Goal: Check status: Check status

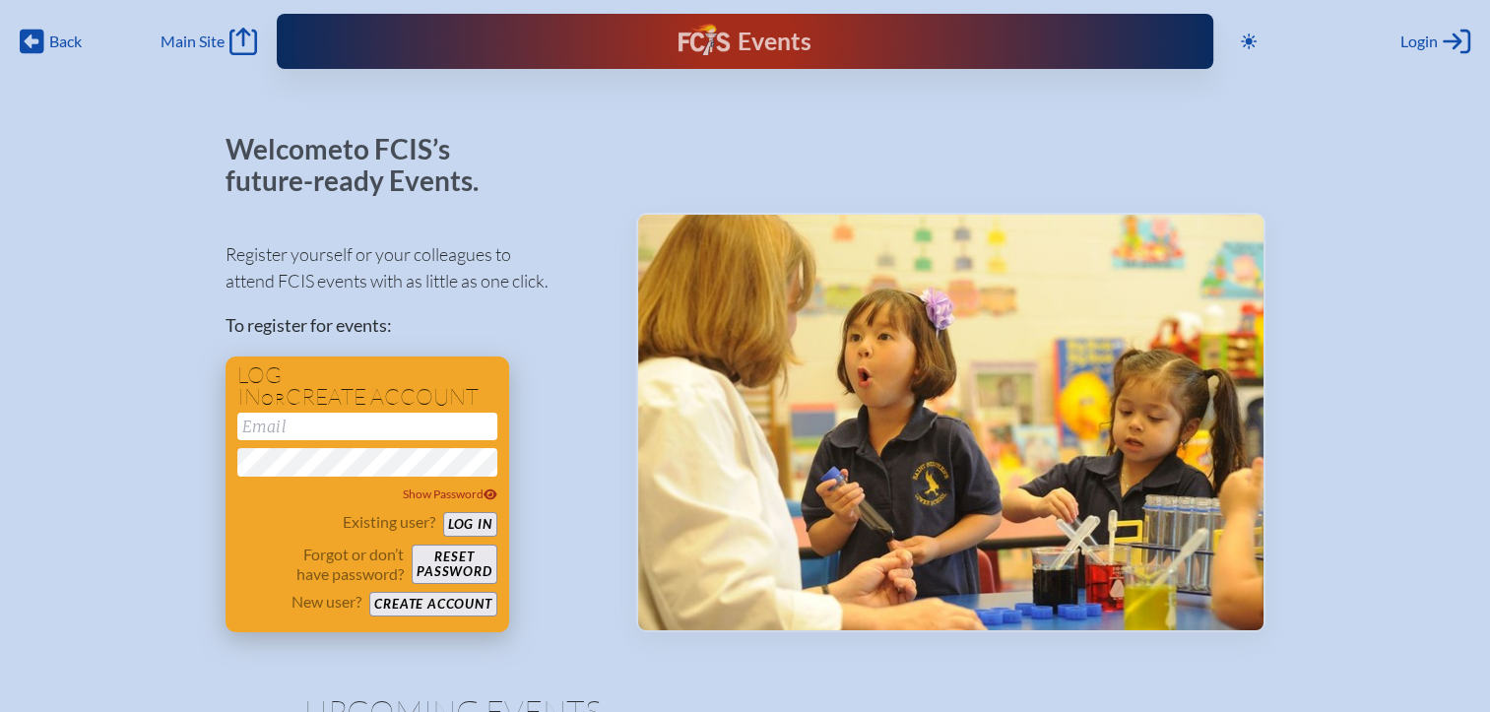
type input "[EMAIL_ADDRESS][DOMAIN_NAME]"
click at [476, 530] on button "Log in" at bounding box center [470, 524] width 54 height 25
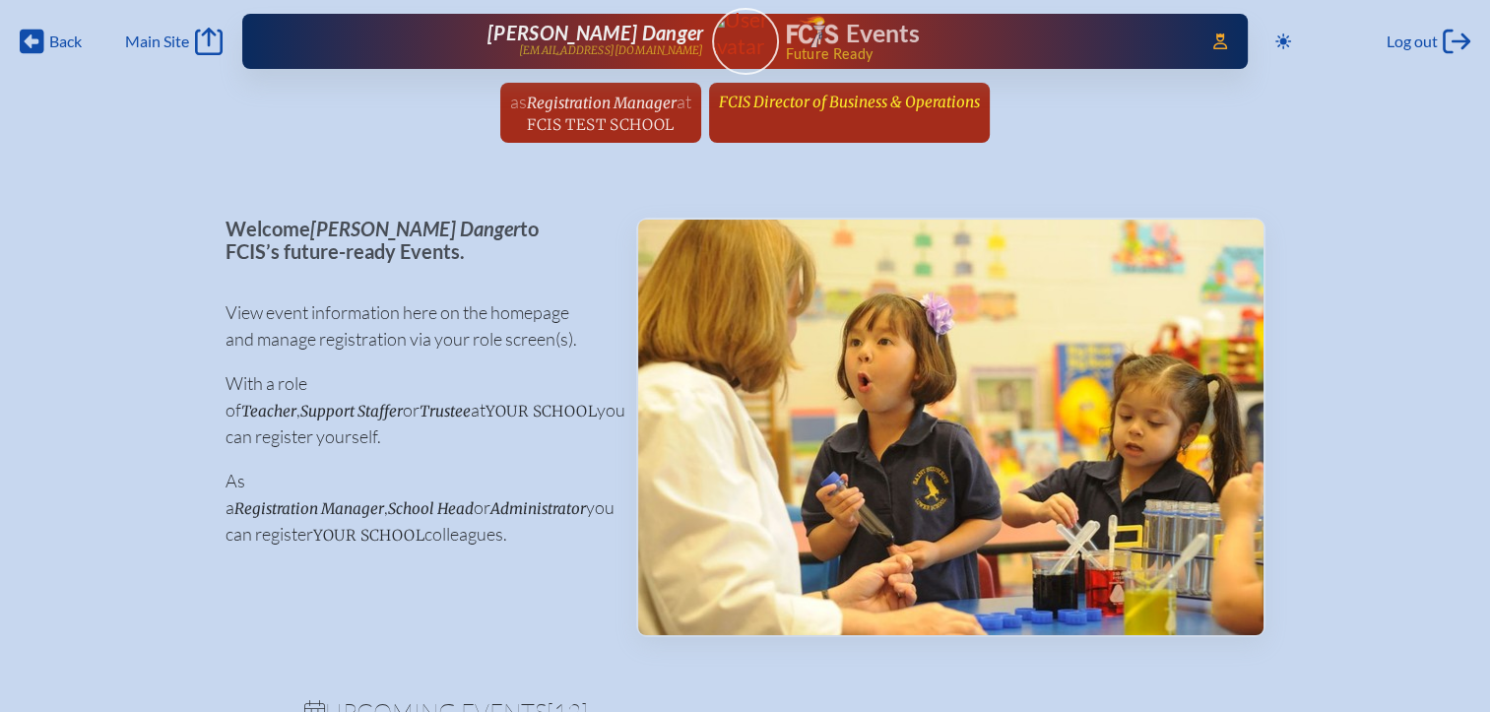
click at [920, 104] on span "FCIS Director of Business & Operations" at bounding box center [849, 102] width 261 height 19
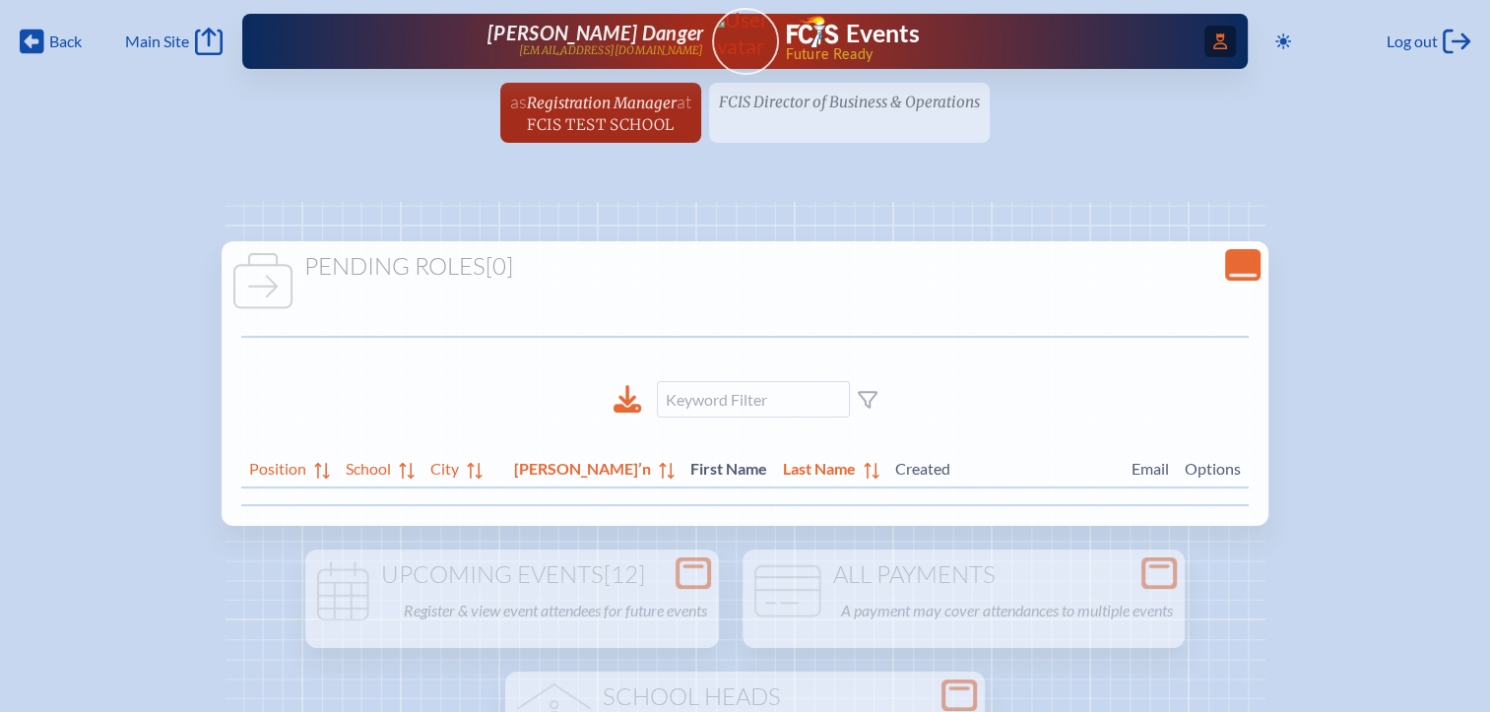
click at [1213, 46] on icon "Access Users..." at bounding box center [1220, 41] width 14 height 16
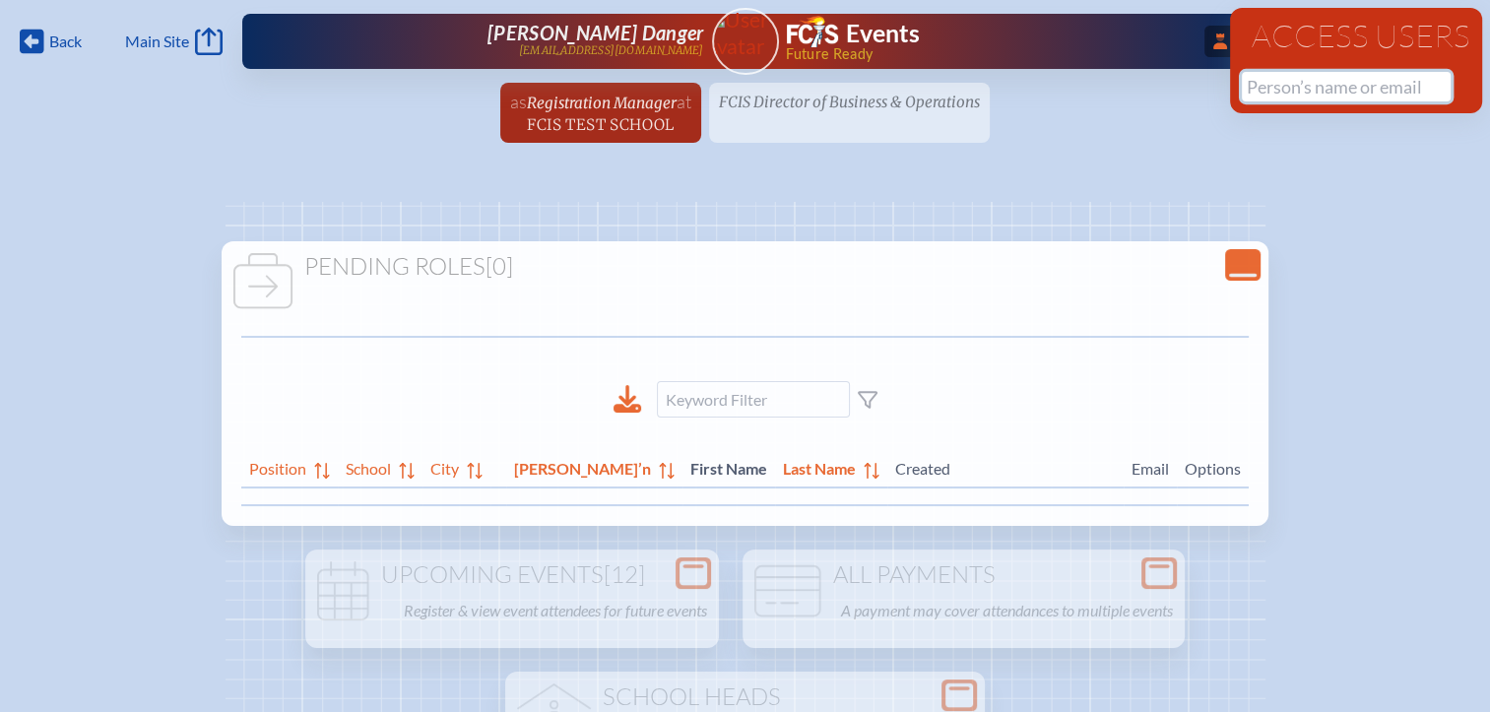
click at [1253, 88] on input "text" at bounding box center [1346, 87] width 209 height 30
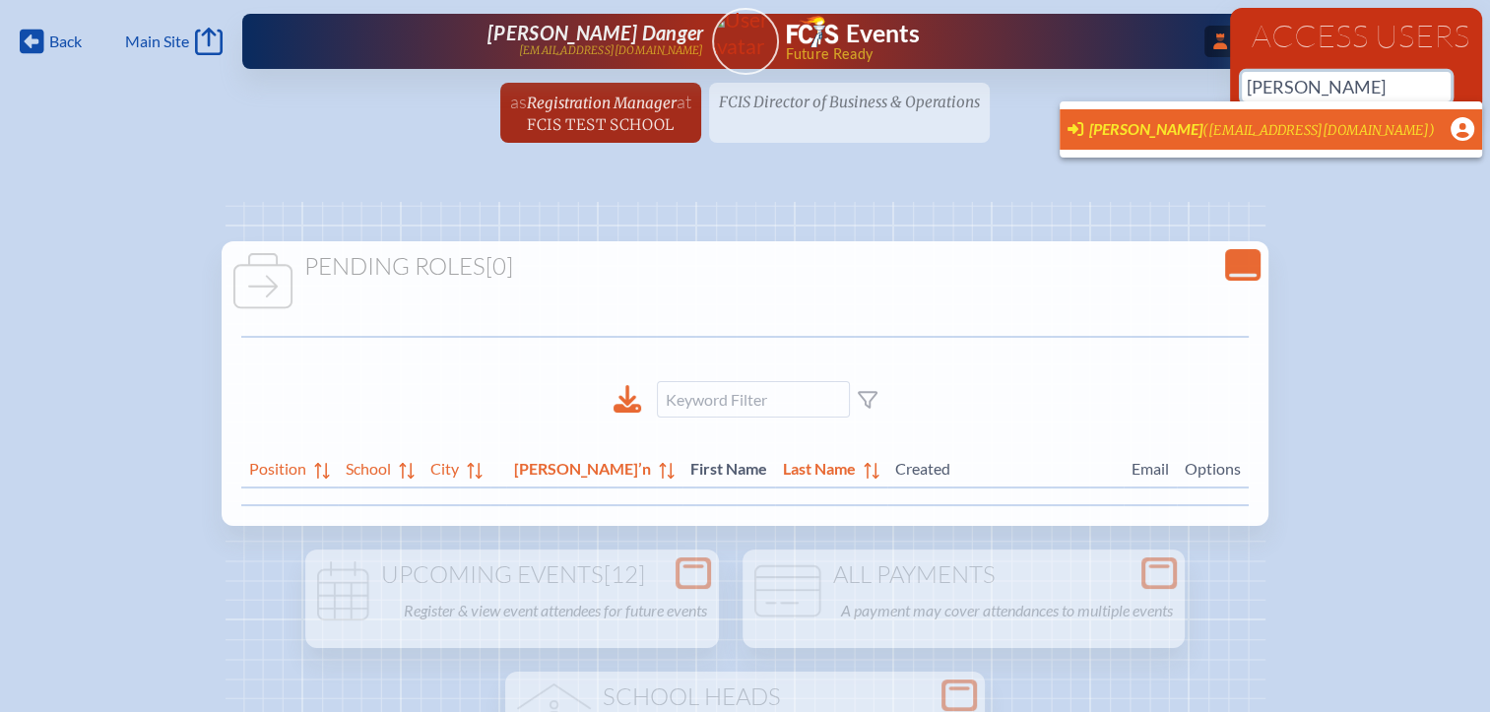
scroll to position [0, 15]
click at [1189, 119] on span "[PERSON_NAME]" at bounding box center [1145, 128] width 113 height 19
type input "[EMAIL_ADDRESS][DOMAIN_NAME]"
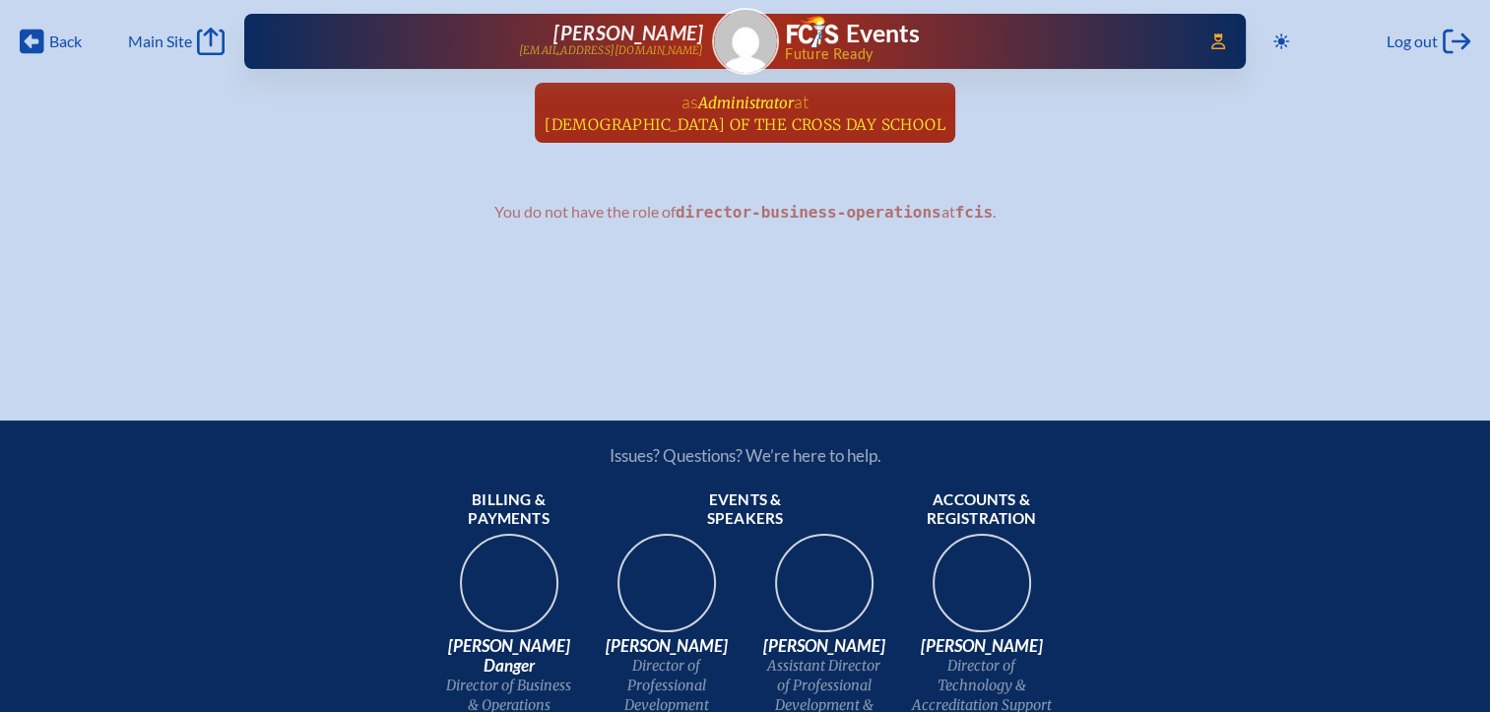
click at [798, 121] on span "[DEMOGRAPHIC_DATA] of the Cross Day School" at bounding box center [745, 124] width 401 height 19
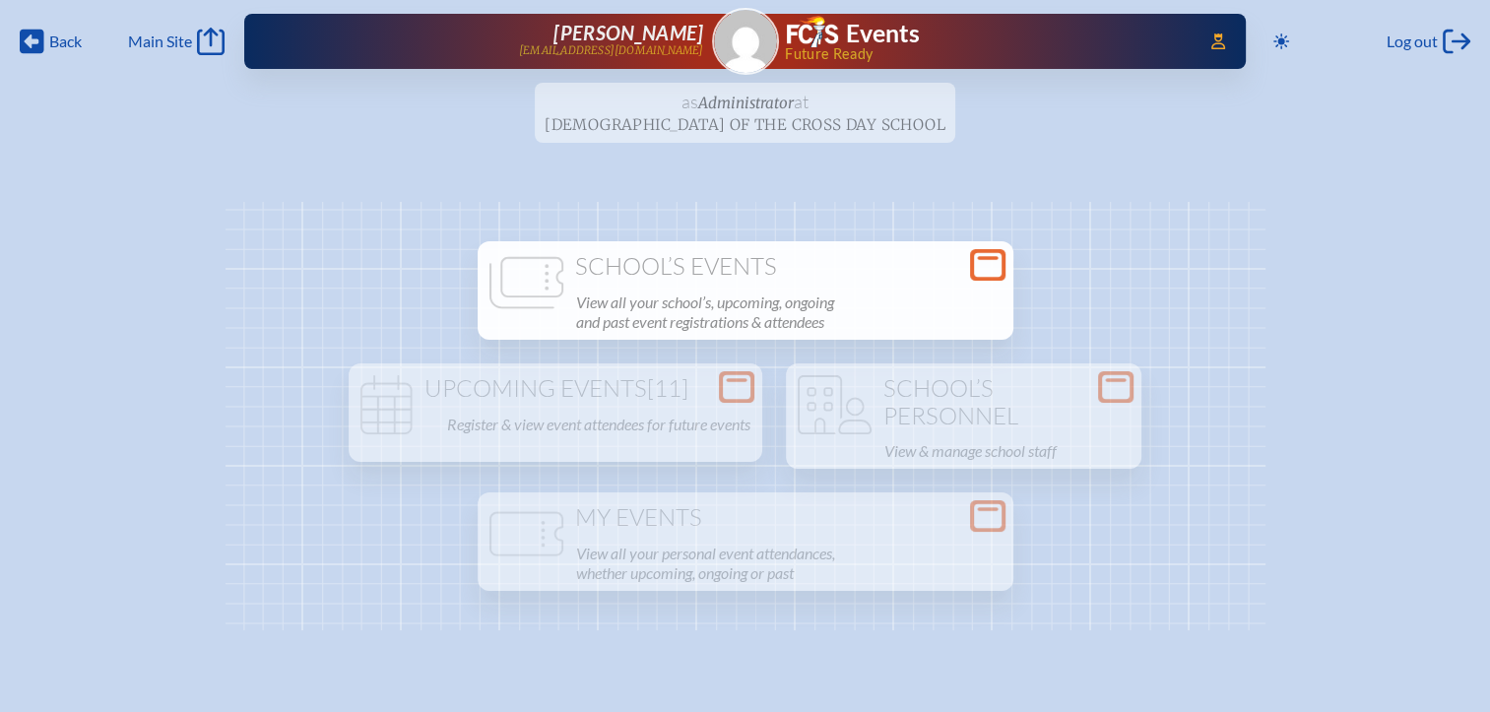
click at [980, 270] on icon at bounding box center [988, 265] width 28 height 25
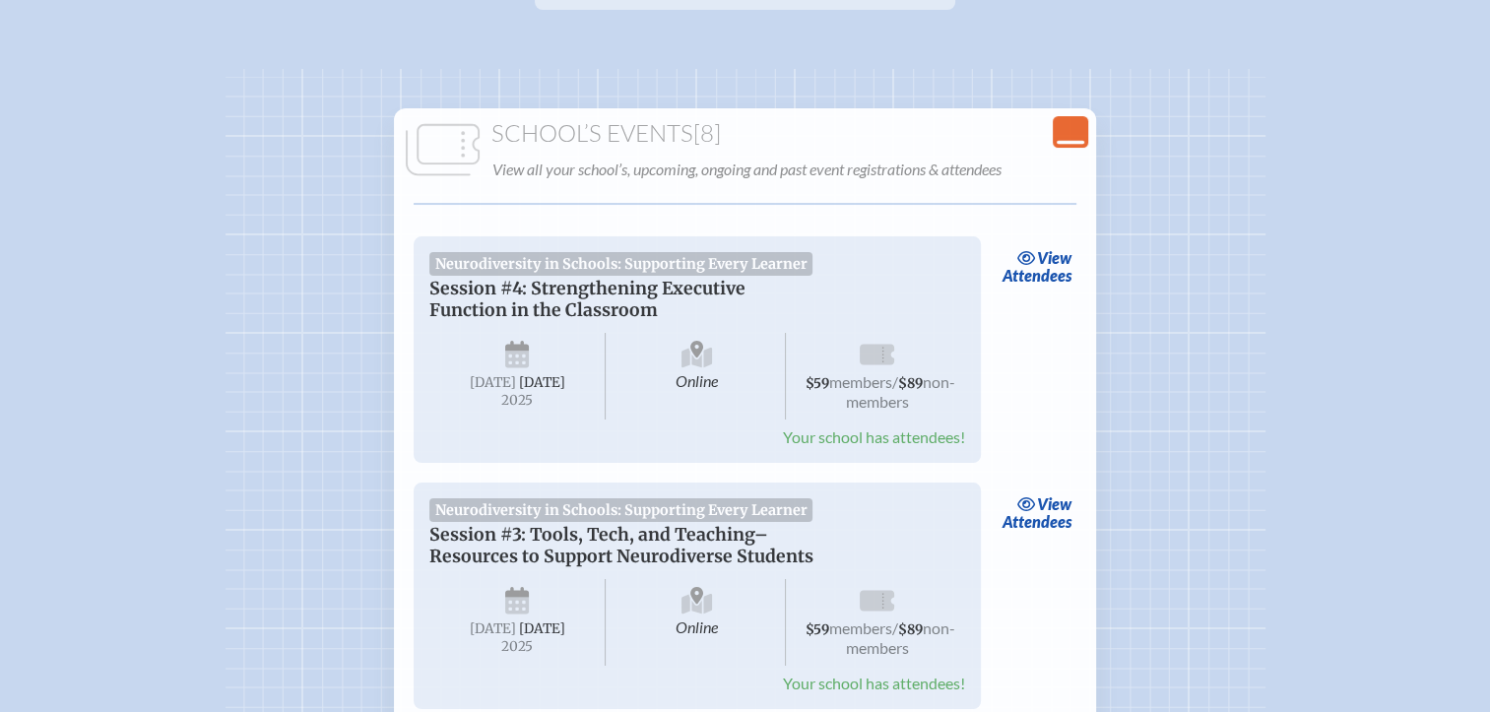
scroll to position [295, 0]
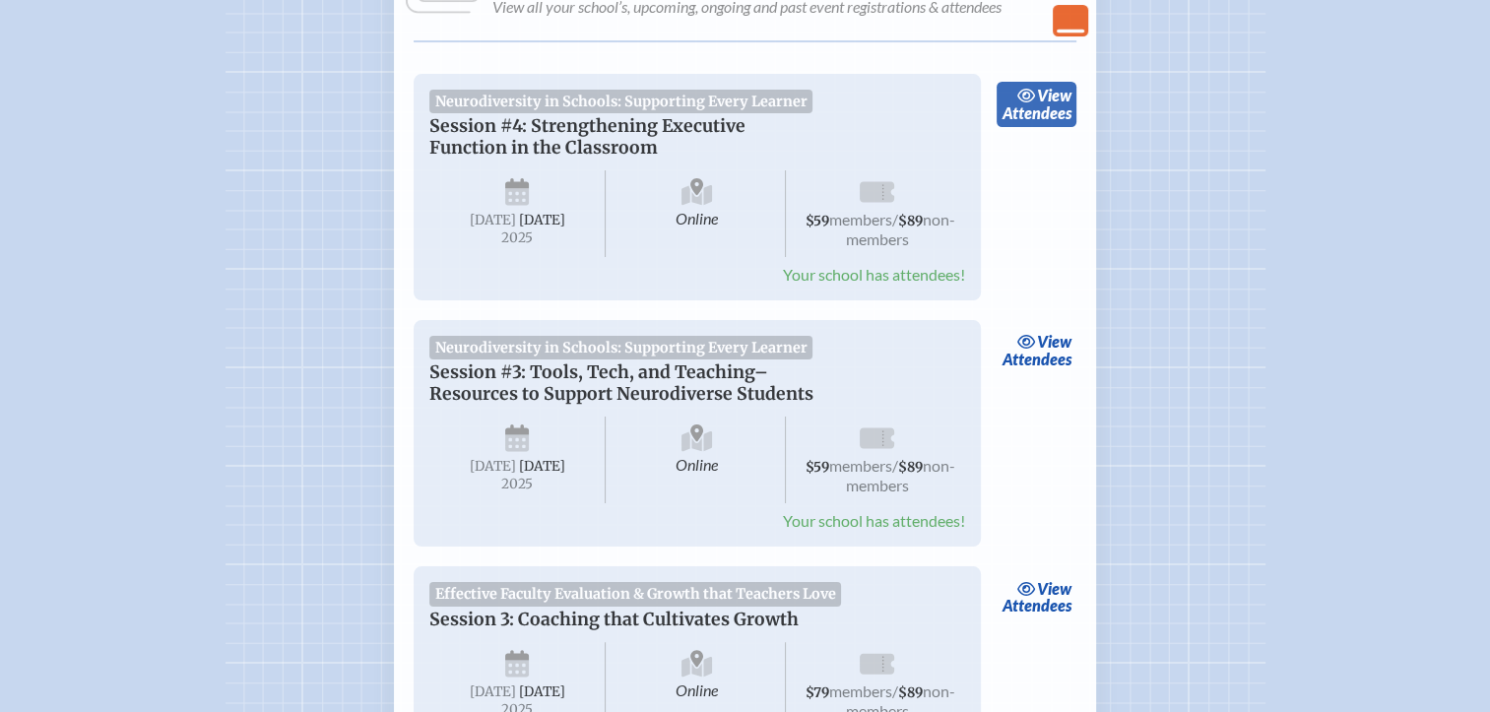
click at [1042, 104] on link "view Attendees" at bounding box center [1036, 104] width 80 height 45
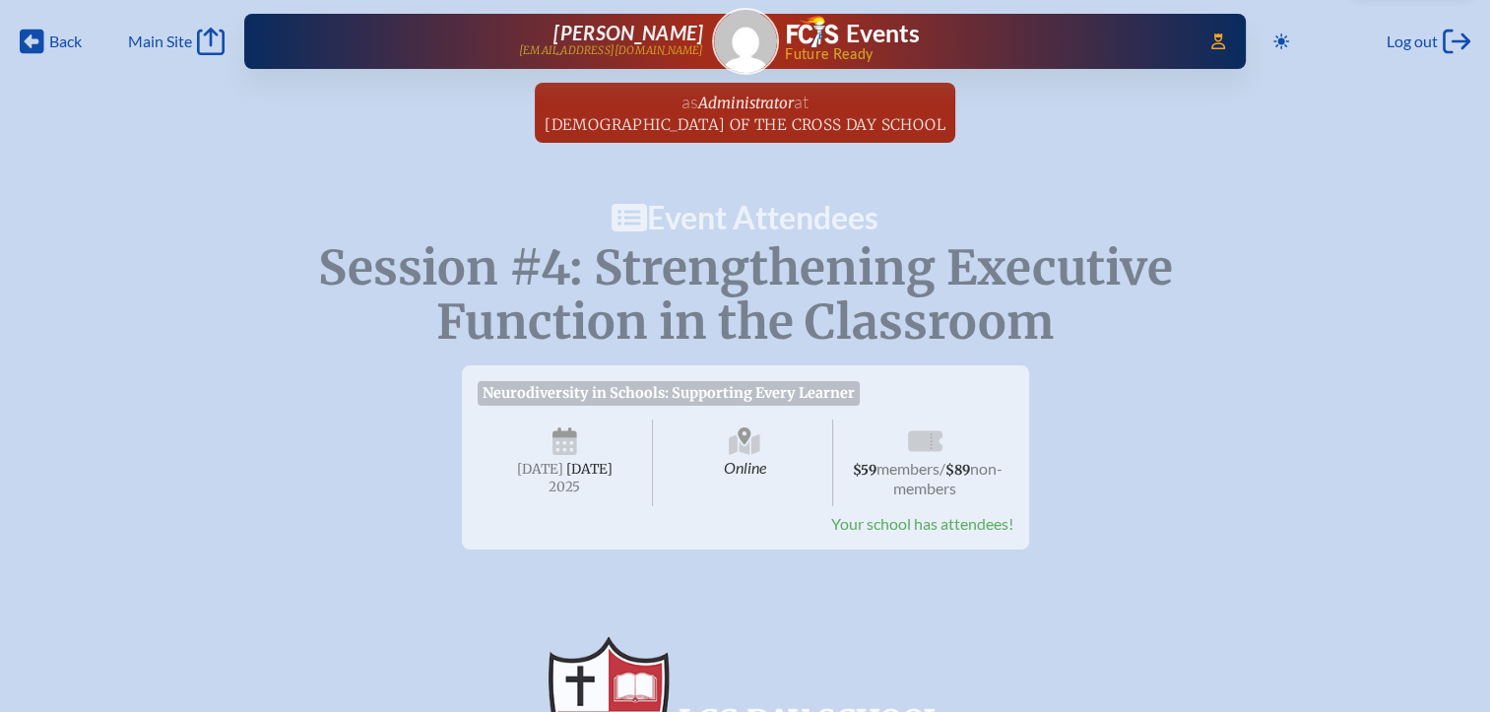
click at [808, 127] on span "[DEMOGRAPHIC_DATA] of the Cross Day School" at bounding box center [745, 124] width 401 height 19
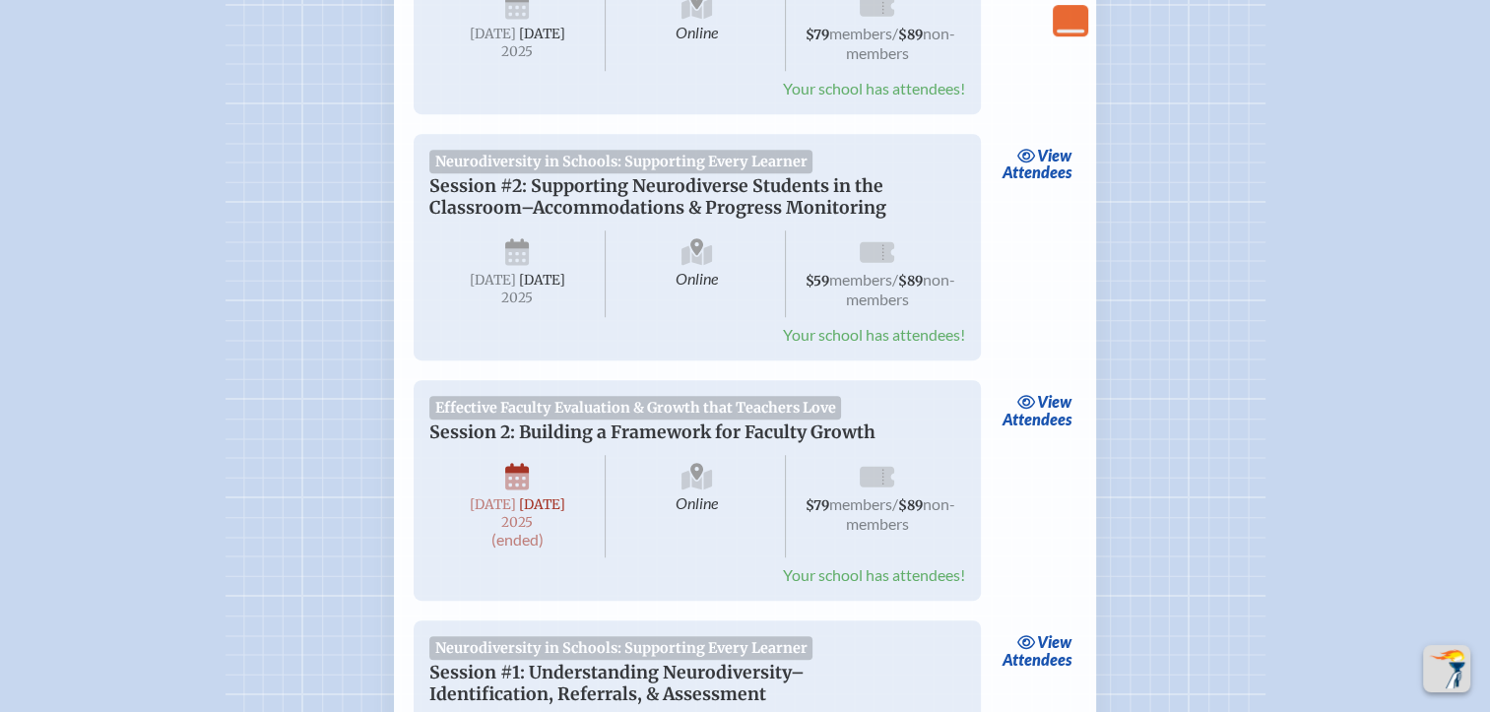
scroll to position [985, 0]
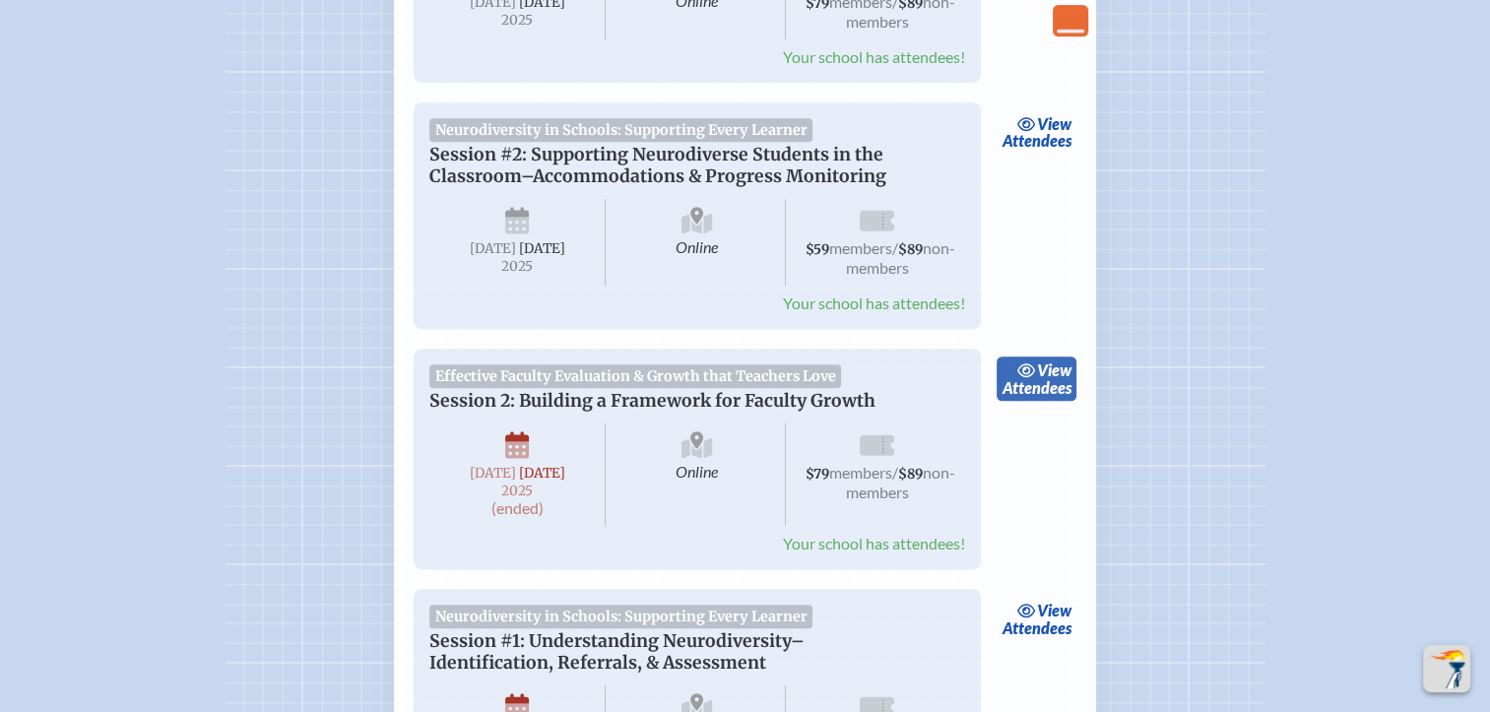
click at [1036, 402] on link "view Attendees" at bounding box center [1036, 378] width 80 height 45
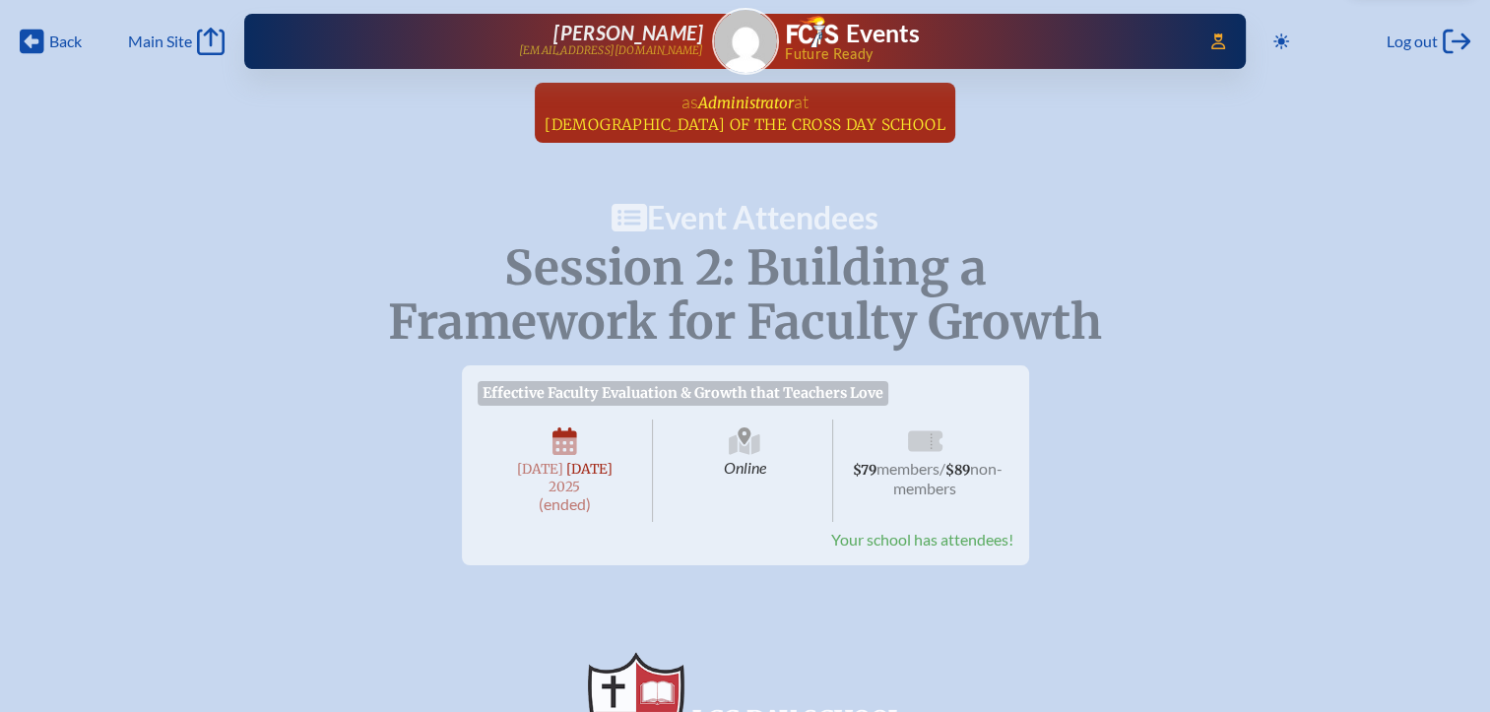
click at [848, 129] on span "[DEMOGRAPHIC_DATA] of the Cross Day School" at bounding box center [745, 124] width 401 height 19
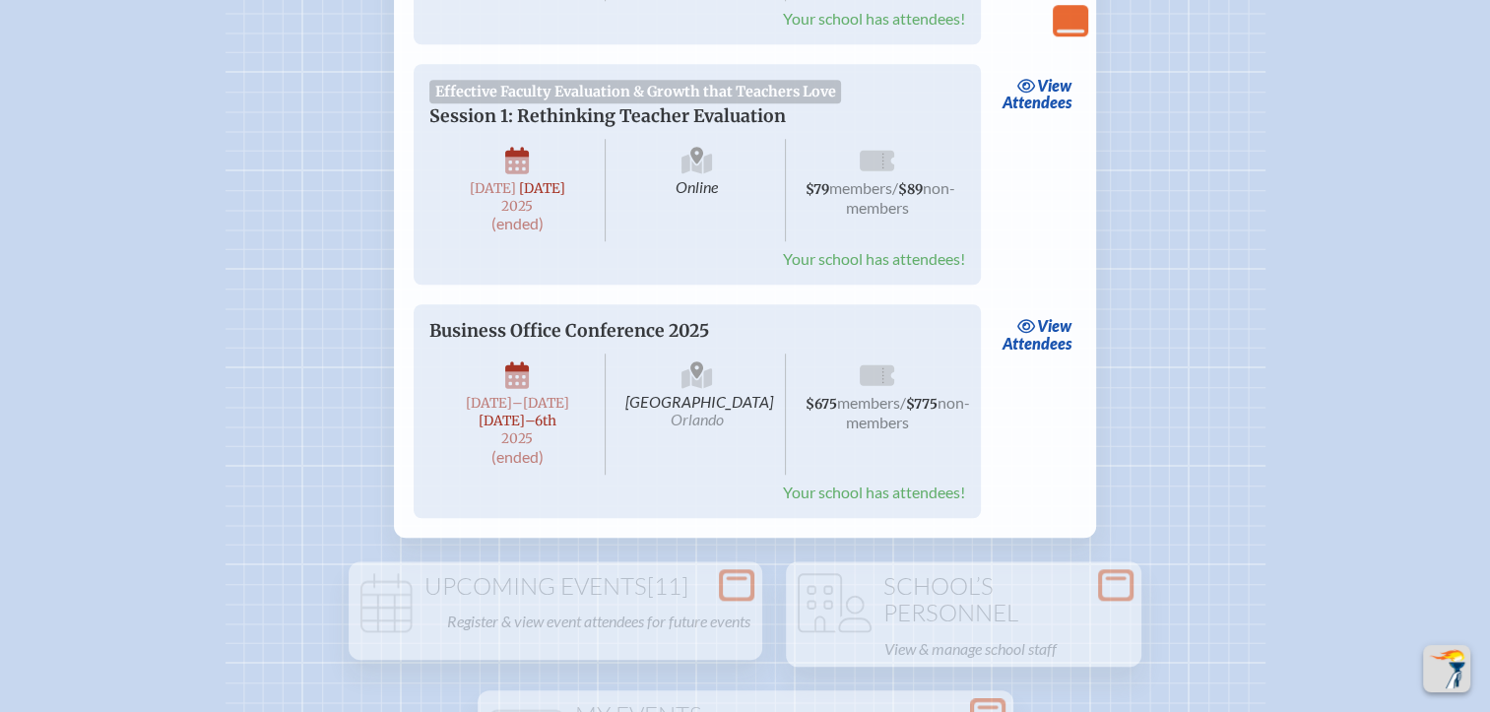
scroll to position [2166, 0]
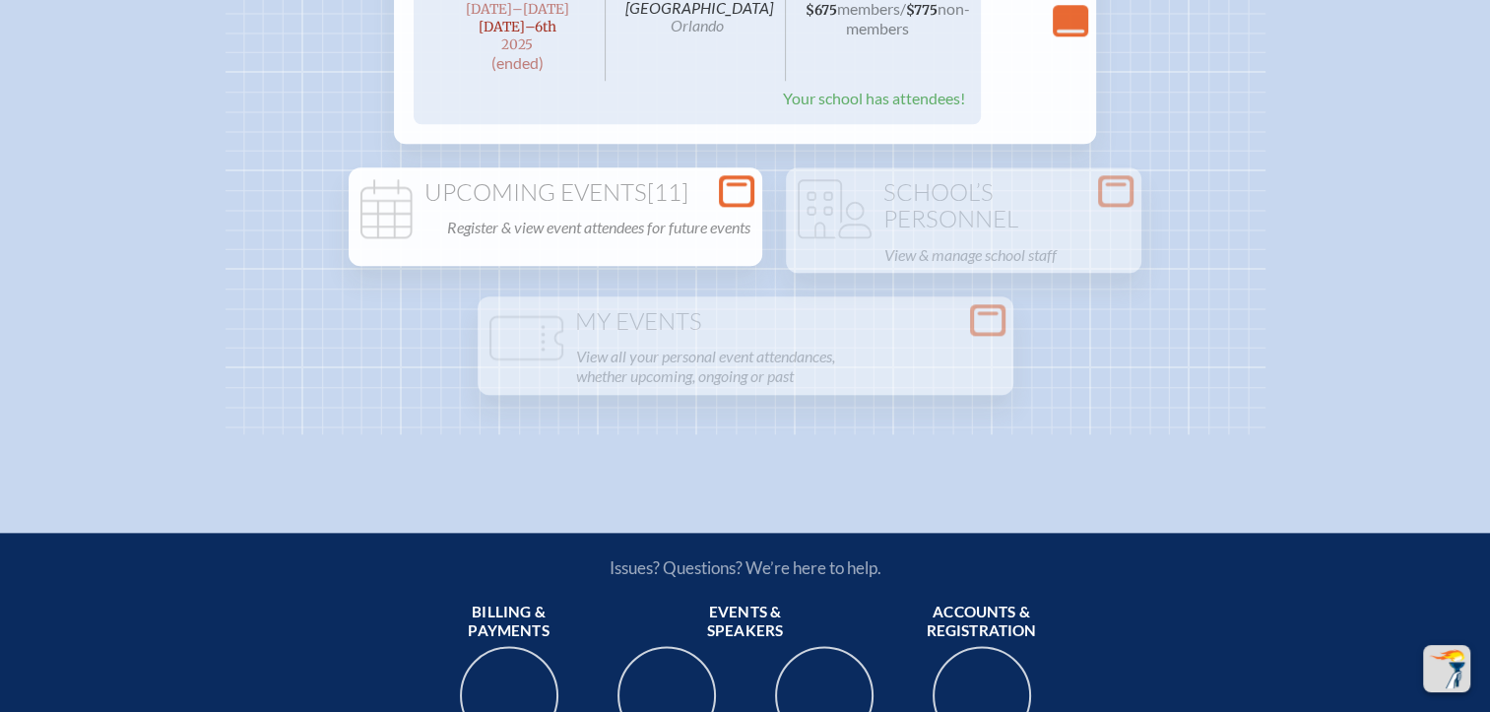
click at [721, 207] on h1 "Upcoming Events [11]" at bounding box center [555, 193] width 398 height 28
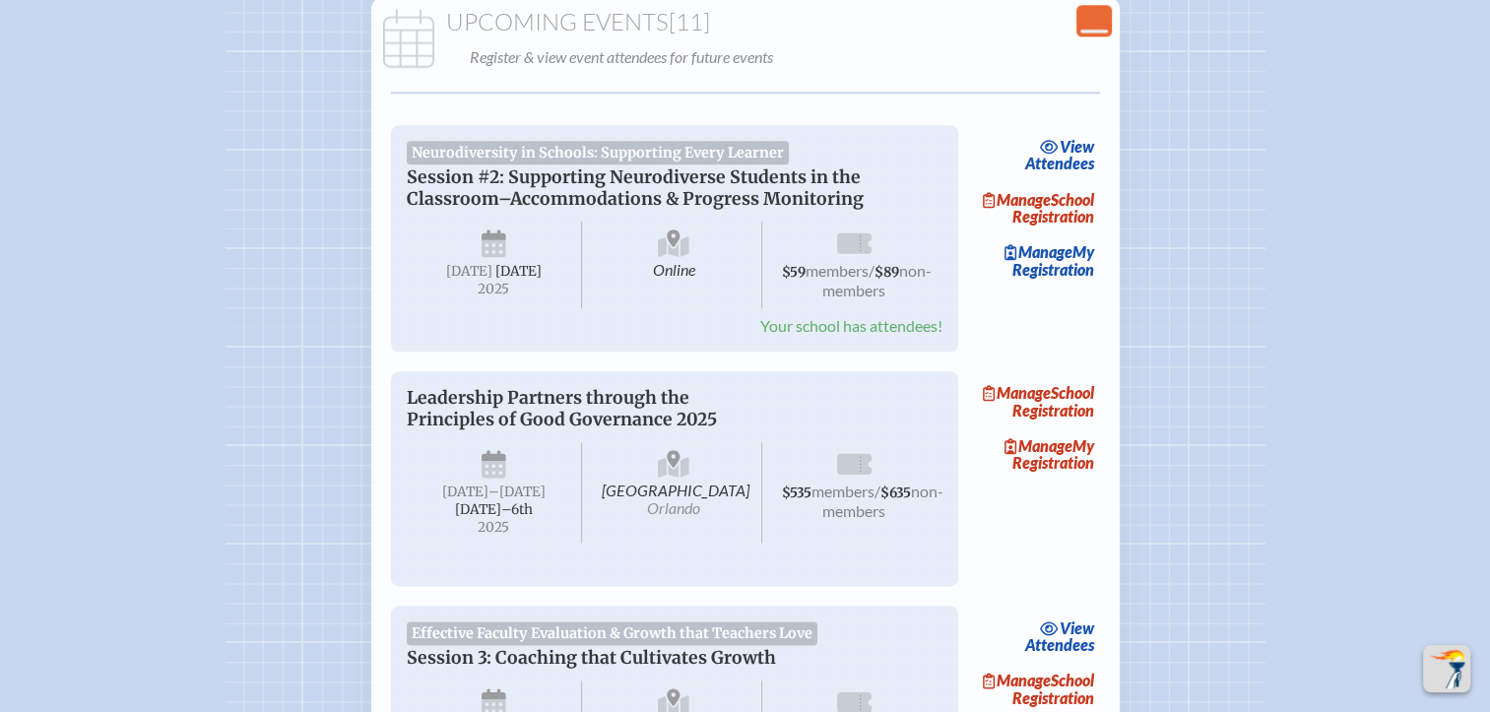
scroll to position [2560, 0]
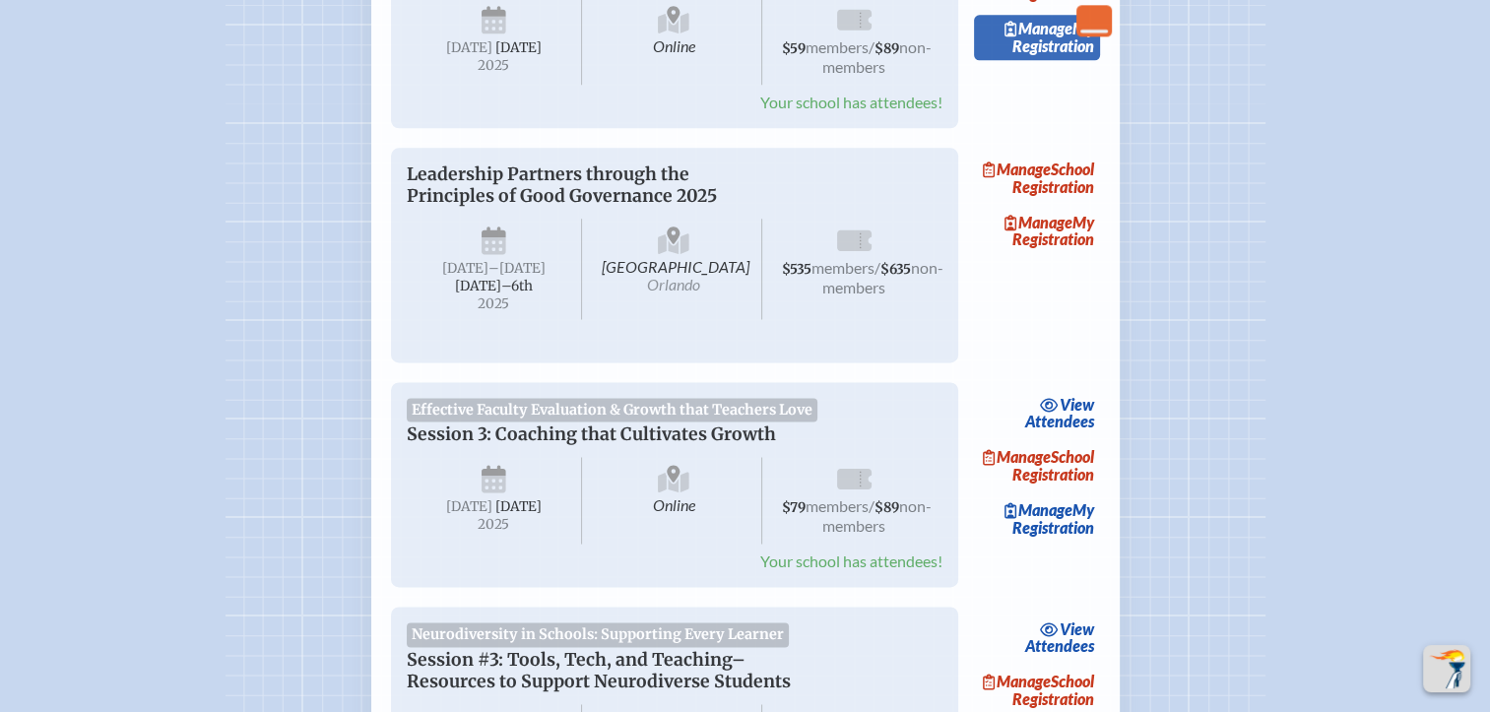
click at [1018, 37] on span "Manage" at bounding box center [1038, 28] width 68 height 19
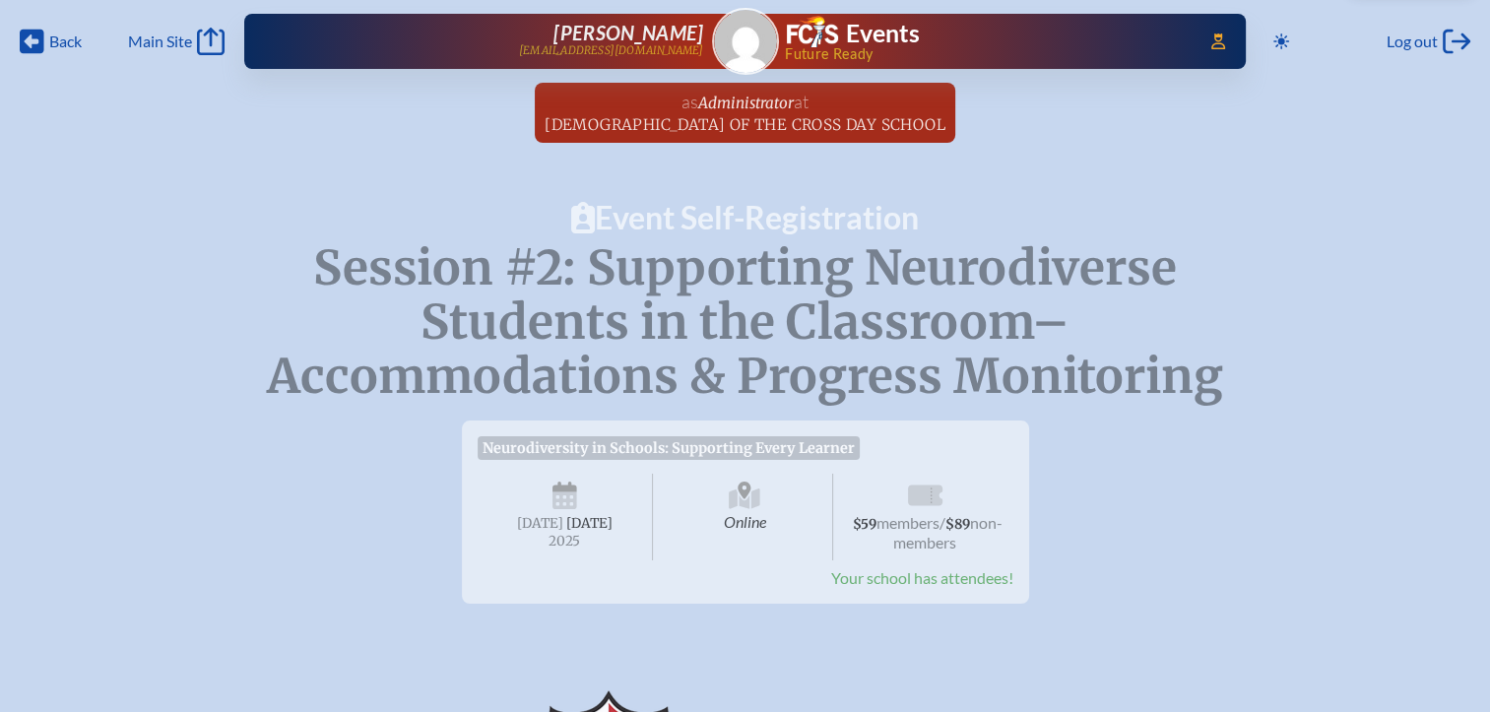
click at [719, 109] on span "Administrator" at bounding box center [746, 103] width 96 height 19
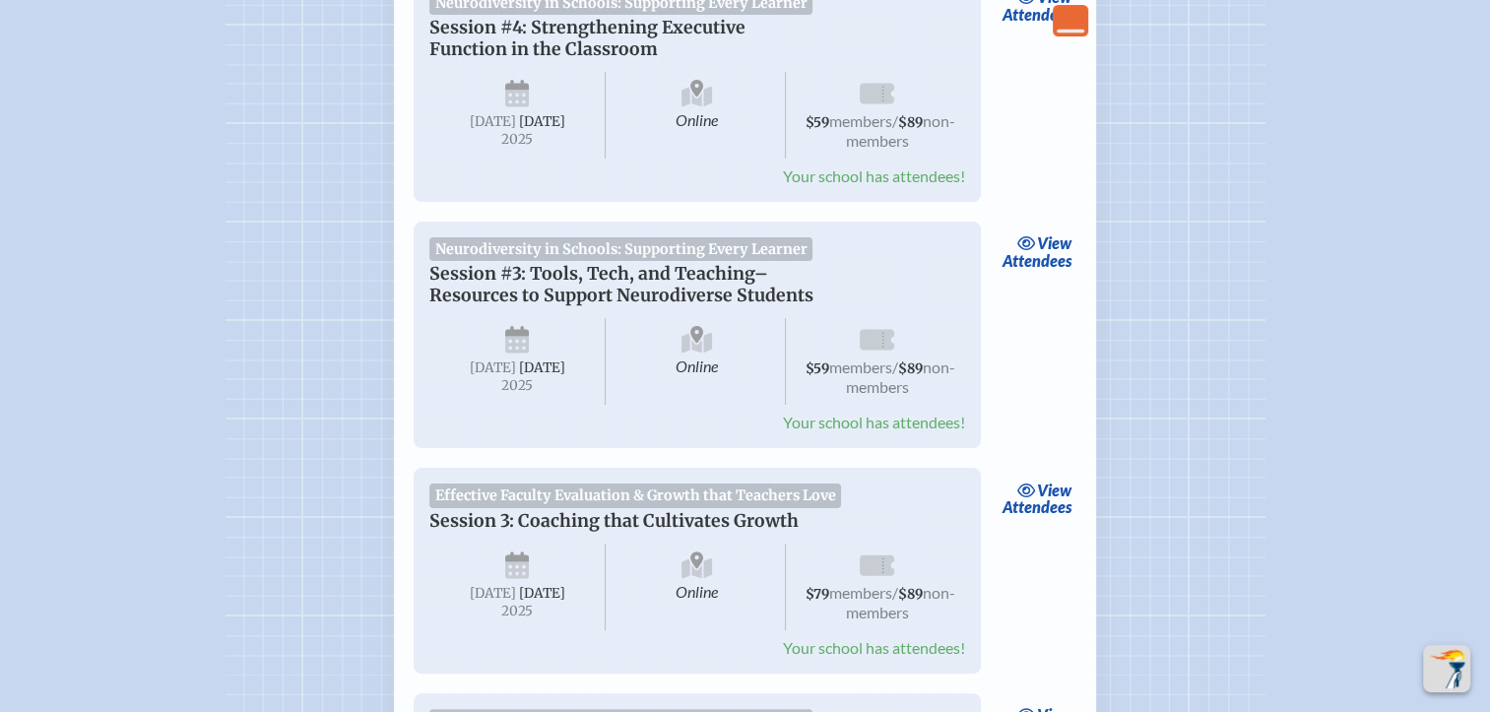
scroll to position [591, 0]
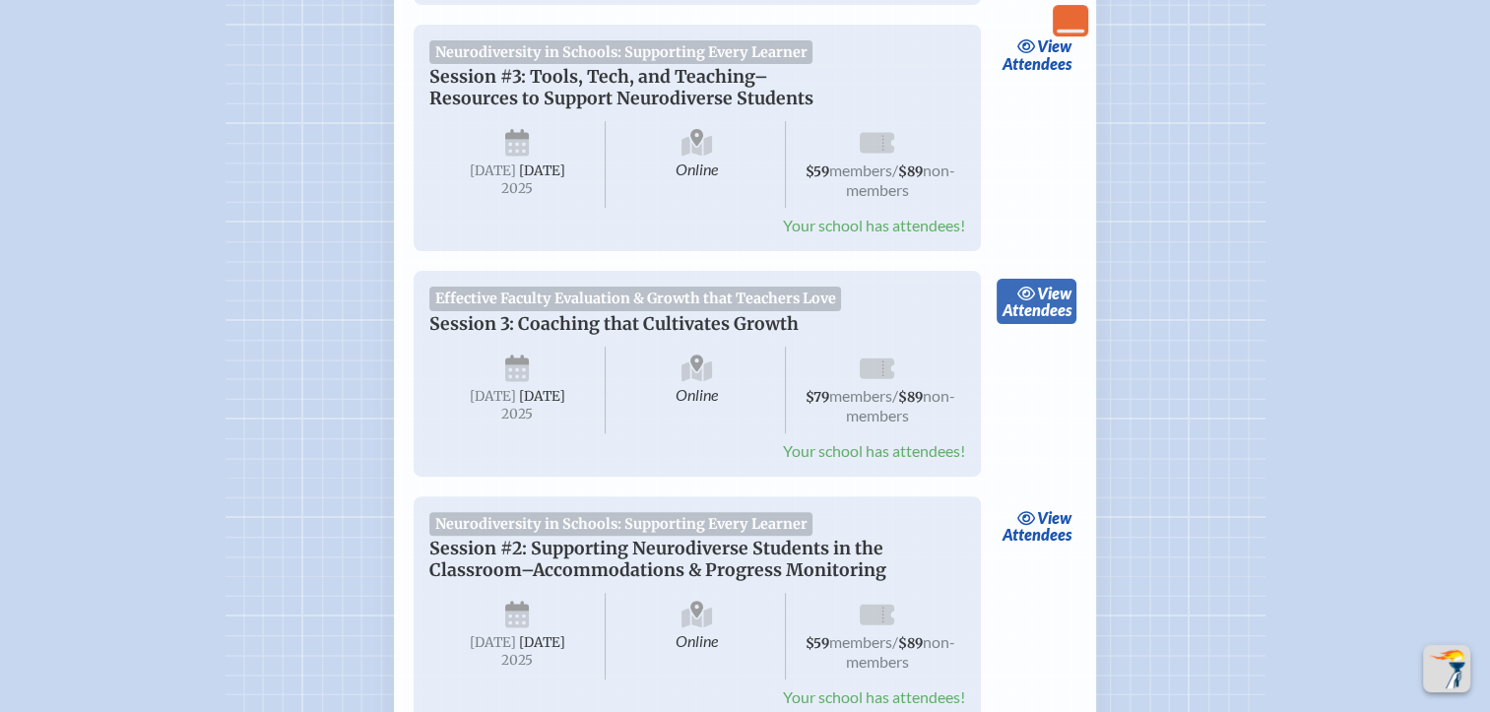
click at [1048, 324] on link "view Attendees" at bounding box center [1036, 301] width 80 height 45
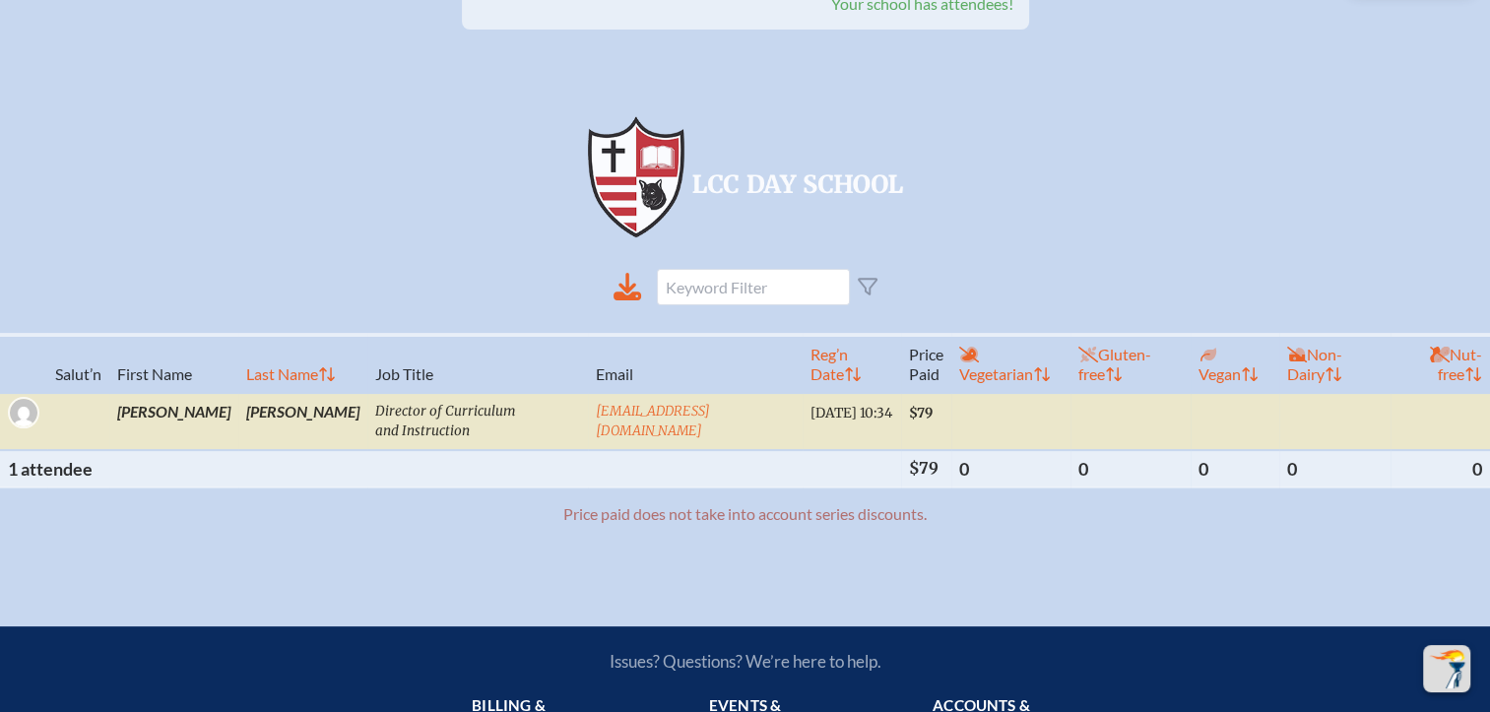
scroll to position [591, 0]
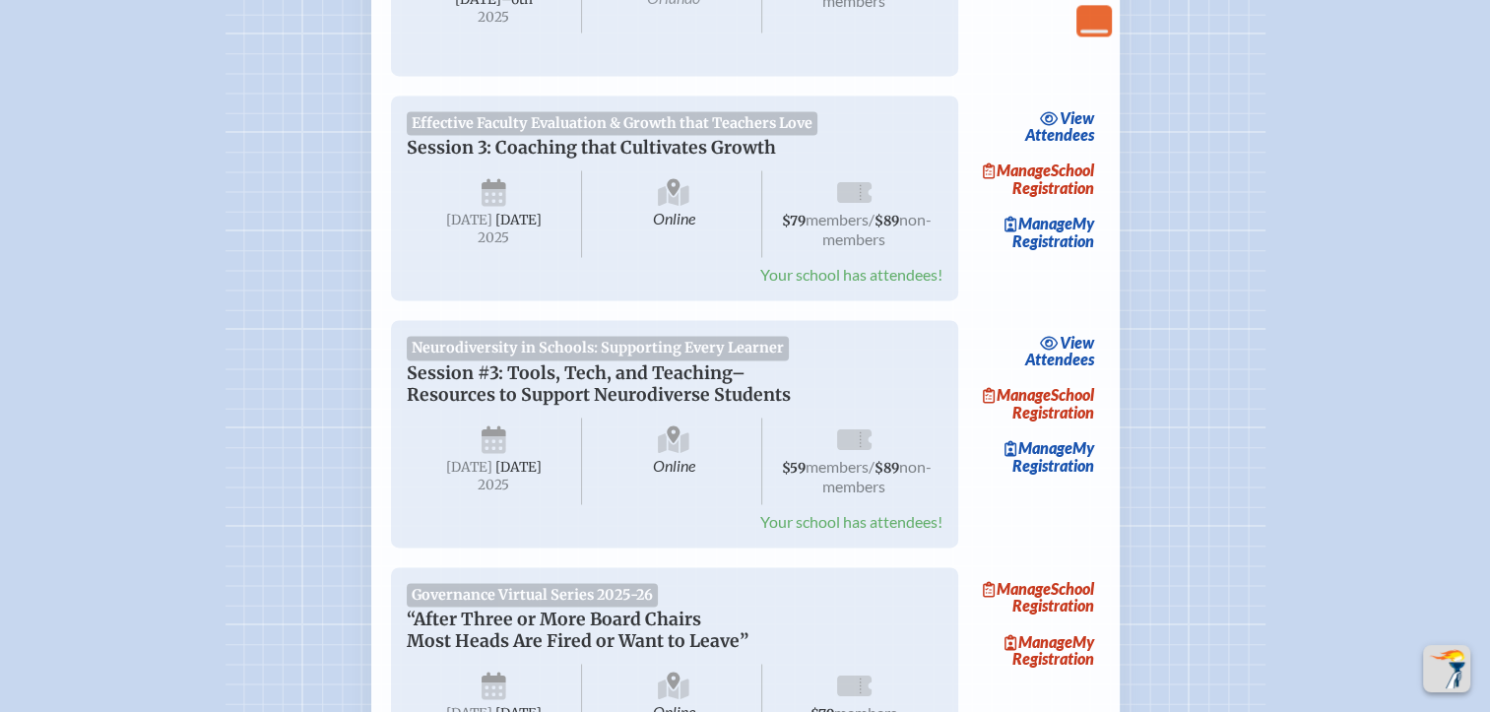
scroll to position [2856, 0]
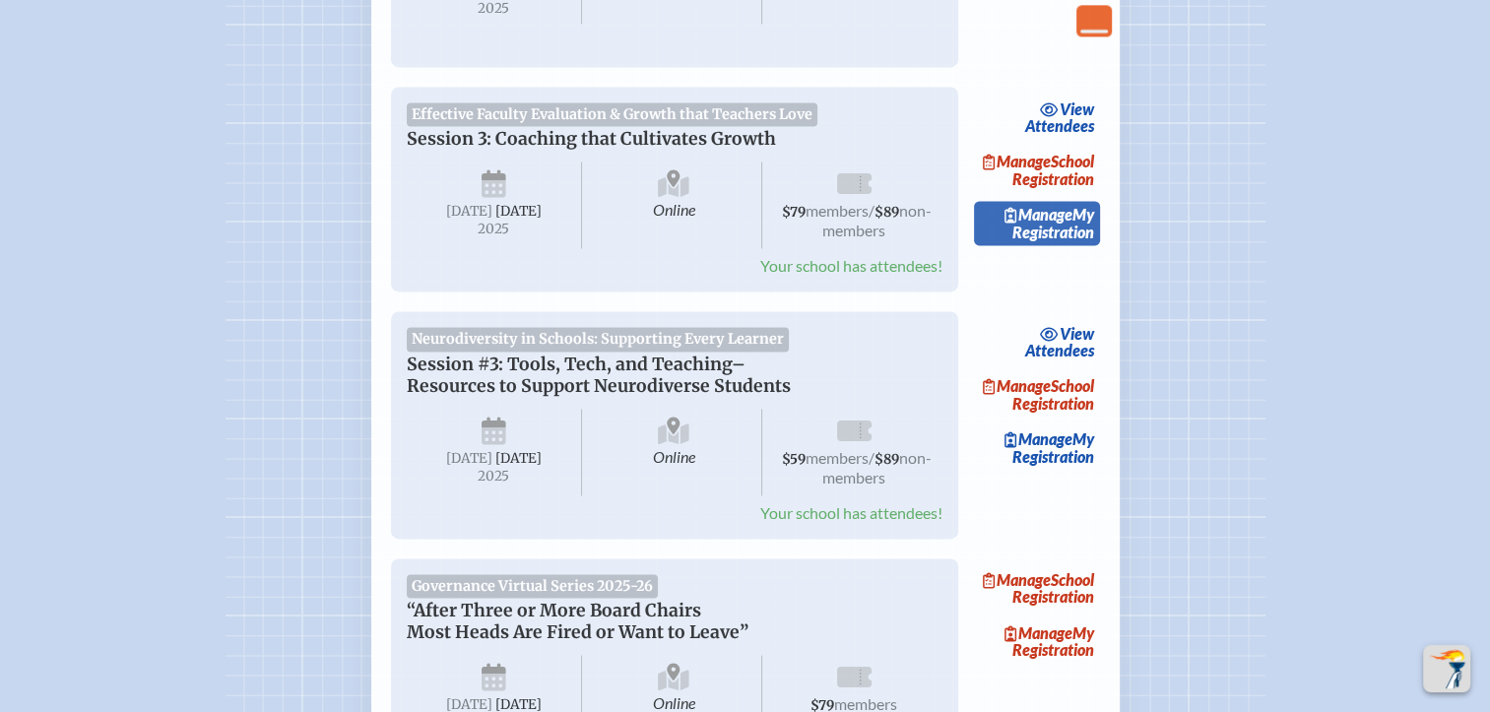
click at [1074, 246] on link "Manage My Registration" at bounding box center [1037, 223] width 126 height 45
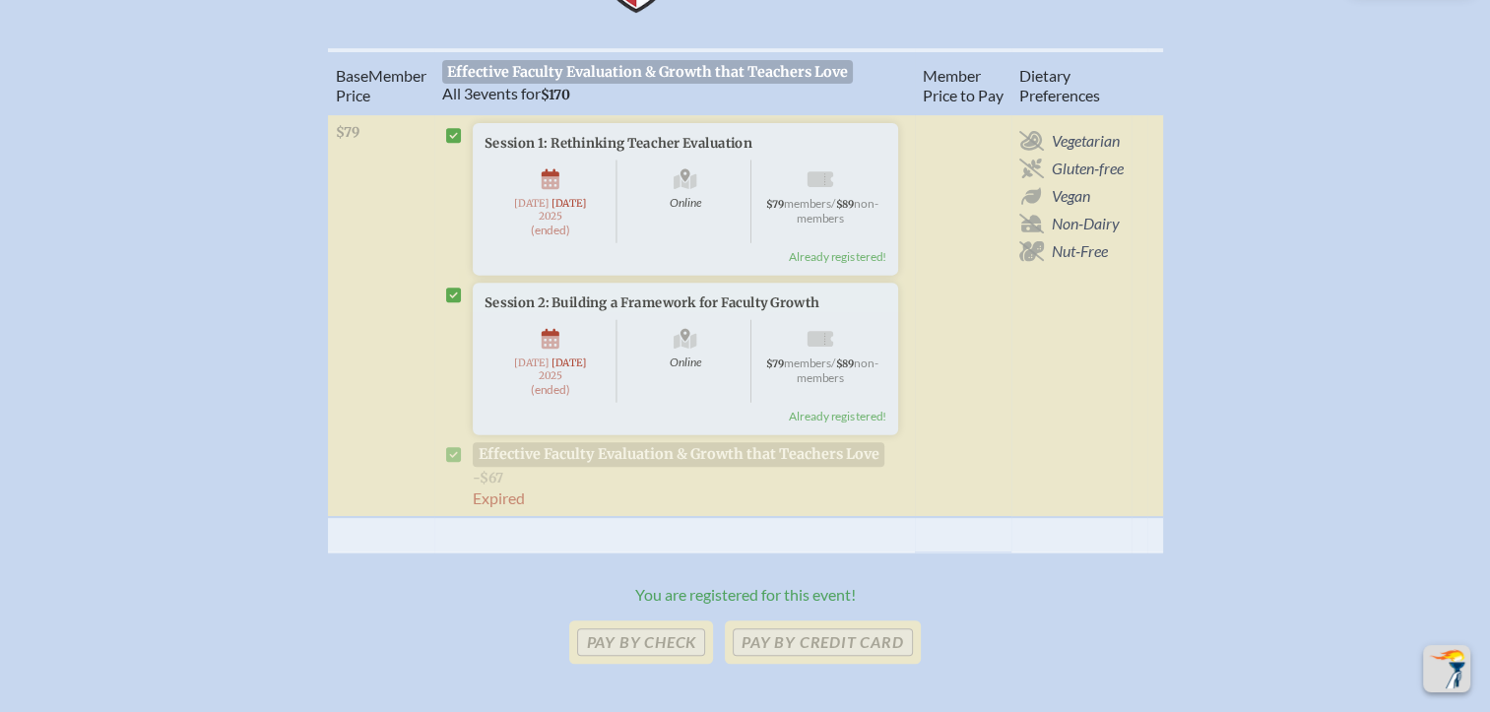
scroll to position [591, 0]
